Goal: Task Accomplishment & Management: Manage account settings

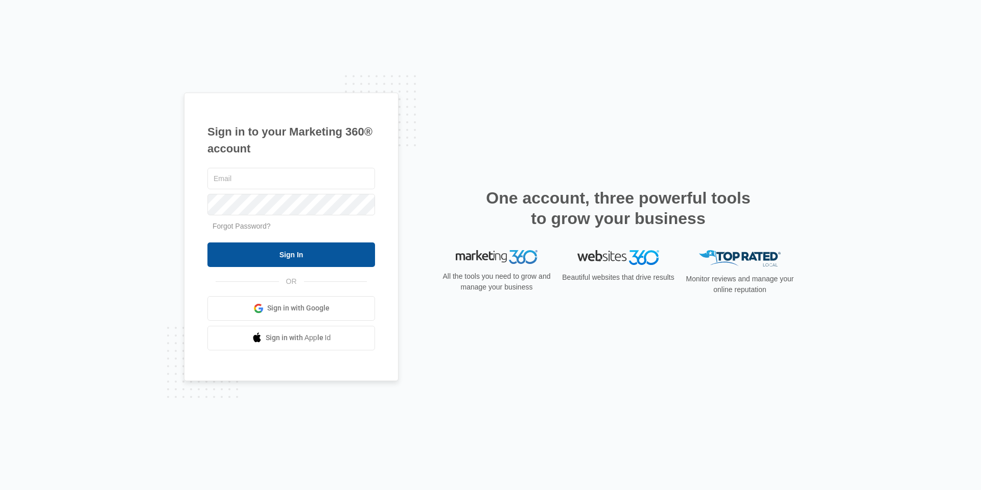
type input "[EMAIL_ADDRESS][DOMAIN_NAME]"
click at [283, 252] on input "Sign In" at bounding box center [292, 254] width 168 height 25
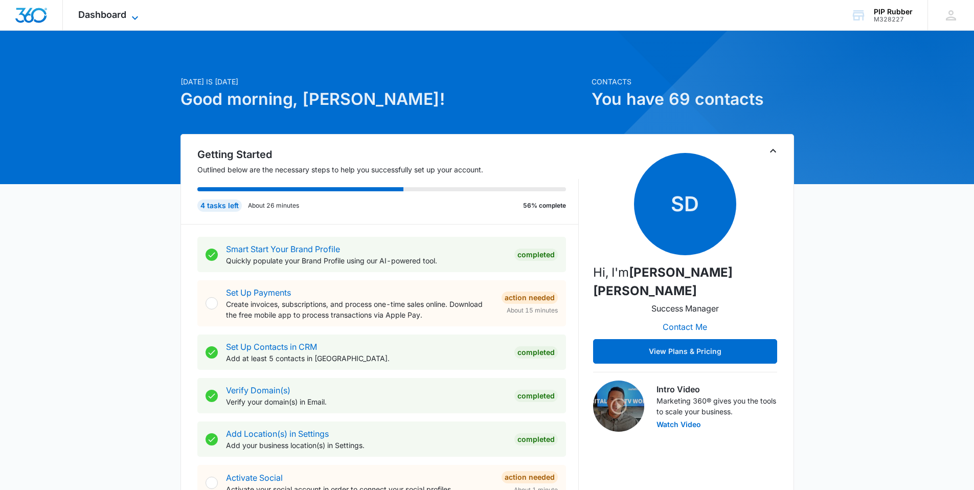
click at [130, 14] on icon at bounding box center [135, 18] width 12 height 12
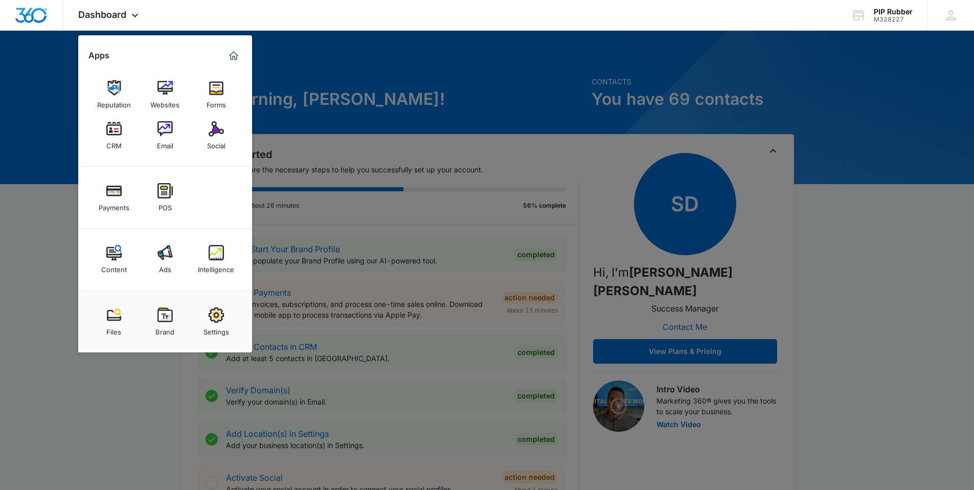
click at [216, 255] on img at bounding box center [216, 252] width 15 height 15
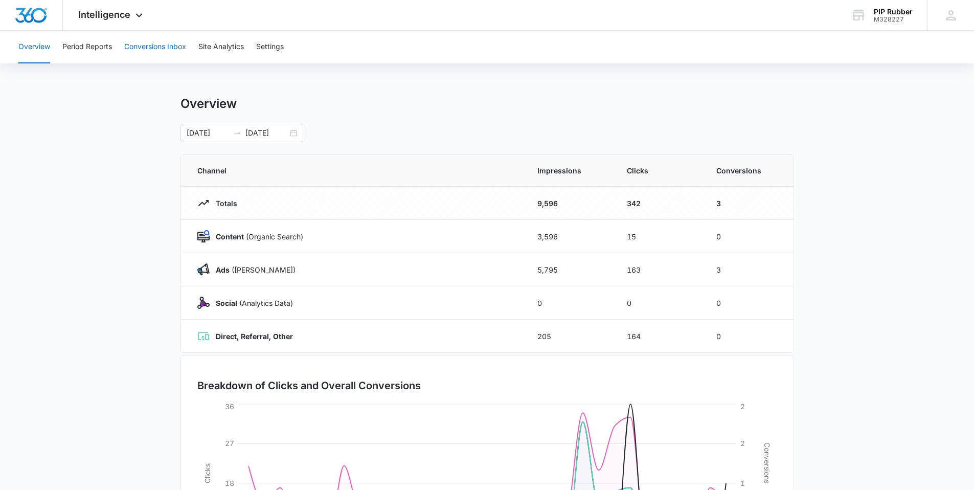
click at [136, 41] on button "Conversions Inbox" at bounding box center [155, 47] width 62 height 33
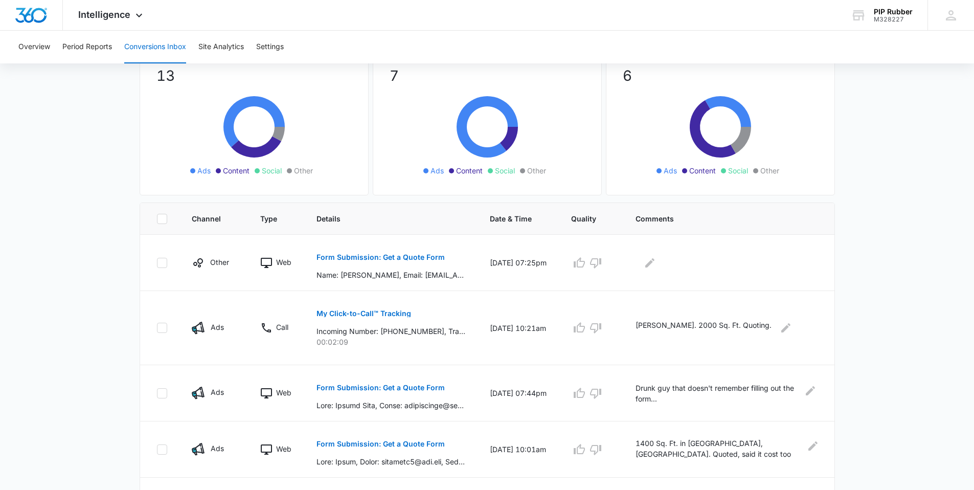
scroll to position [87, 0]
click at [400, 259] on p "Form Submission: Get a Quote Form" at bounding box center [380, 257] width 128 height 7
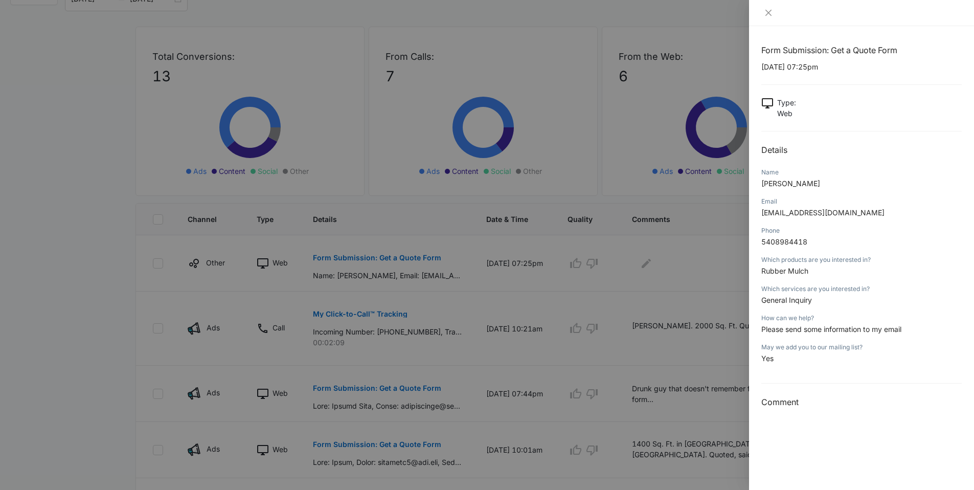
click at [548, 297] on div at bounding box center [487, 245] width 974 height 490
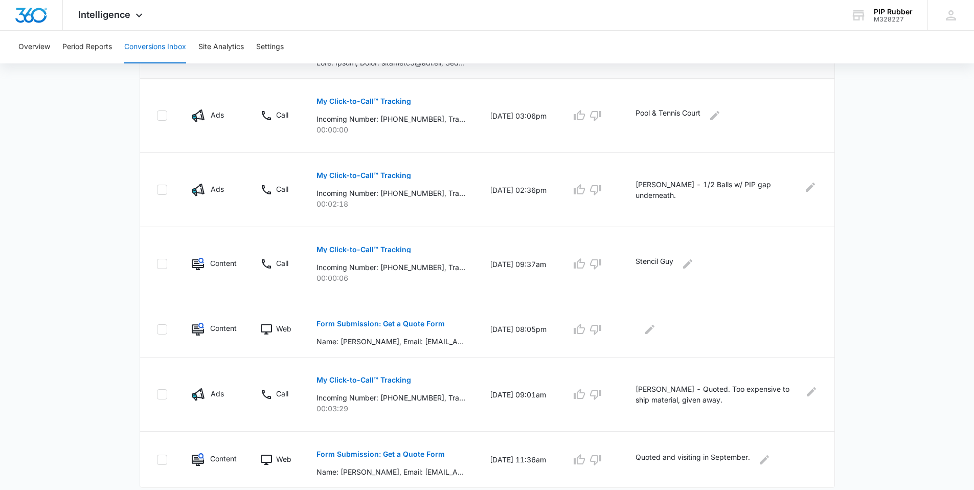
scroll to position [516, 0]
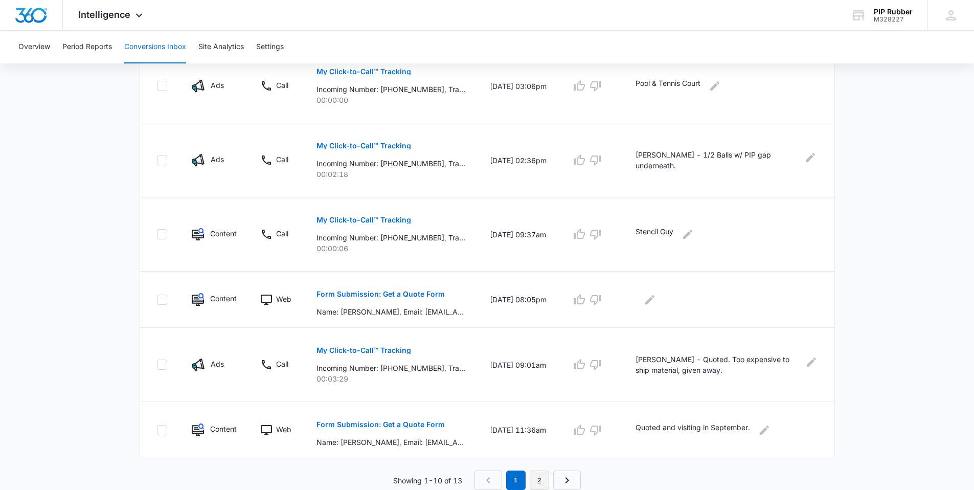
click at [541, 482] on link "2" at bounding box center [539, 479] width 19 height 19
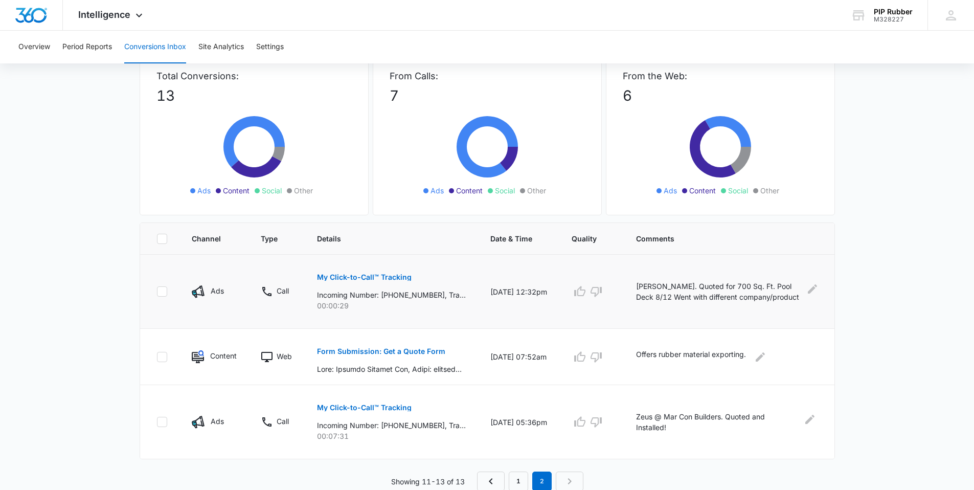
scroll to position [68, 0]
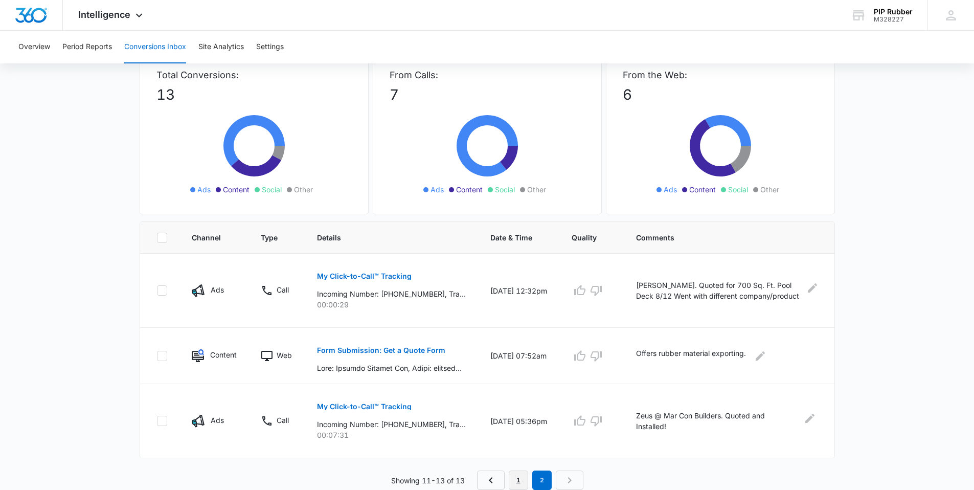
click at [517, 477] on link "1" at bounding box center [518, 479] width 19 height 19
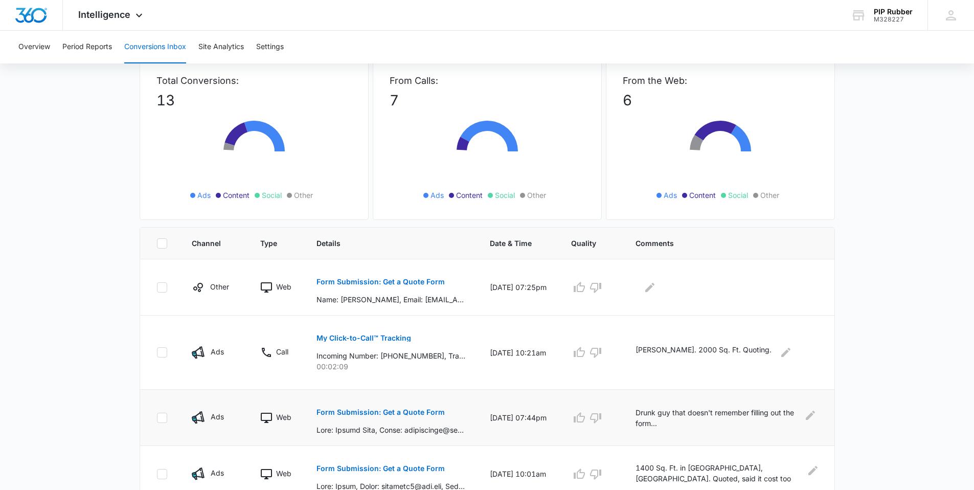
scroll to position [118, 0]
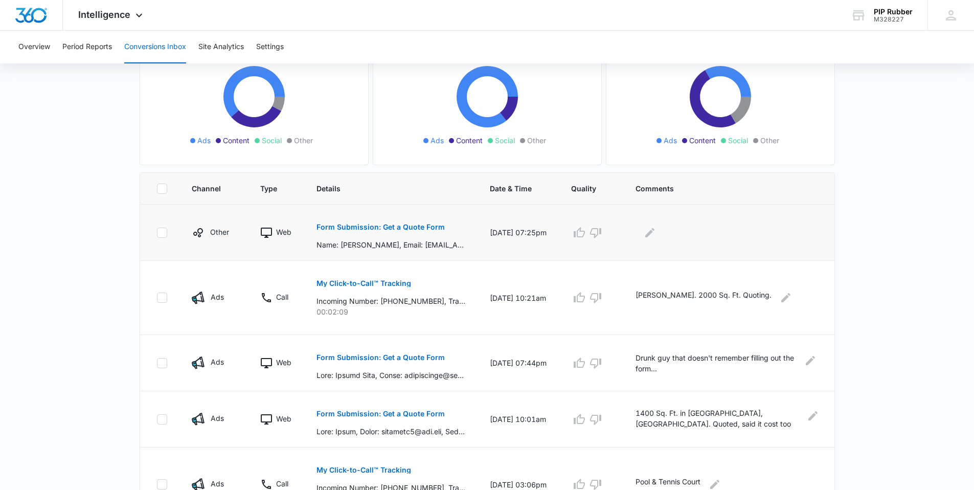
click at [423, 231] on button "Form Submission: Get a Quote Form" at bounding box center [380, 227] width 128 height 25
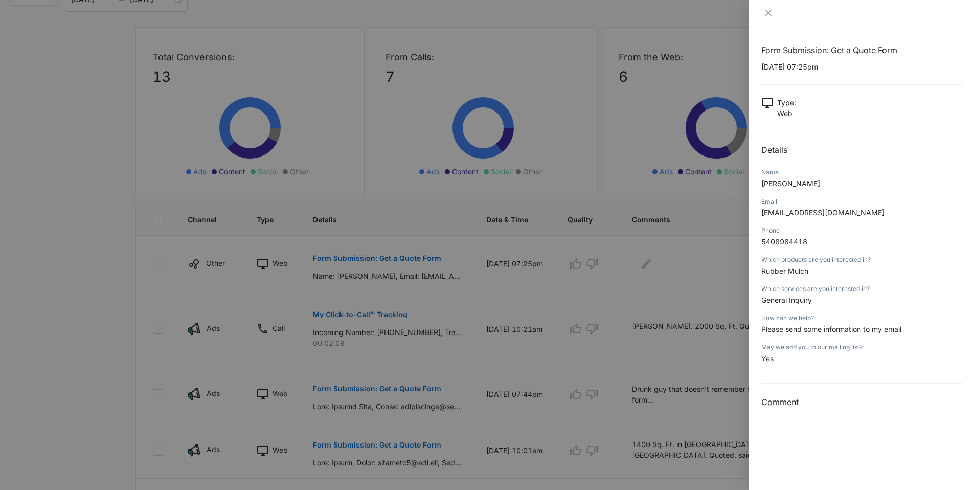
scroll to position [0, 0]
